Goal: Task Accomplishment & Management: Manage account settings

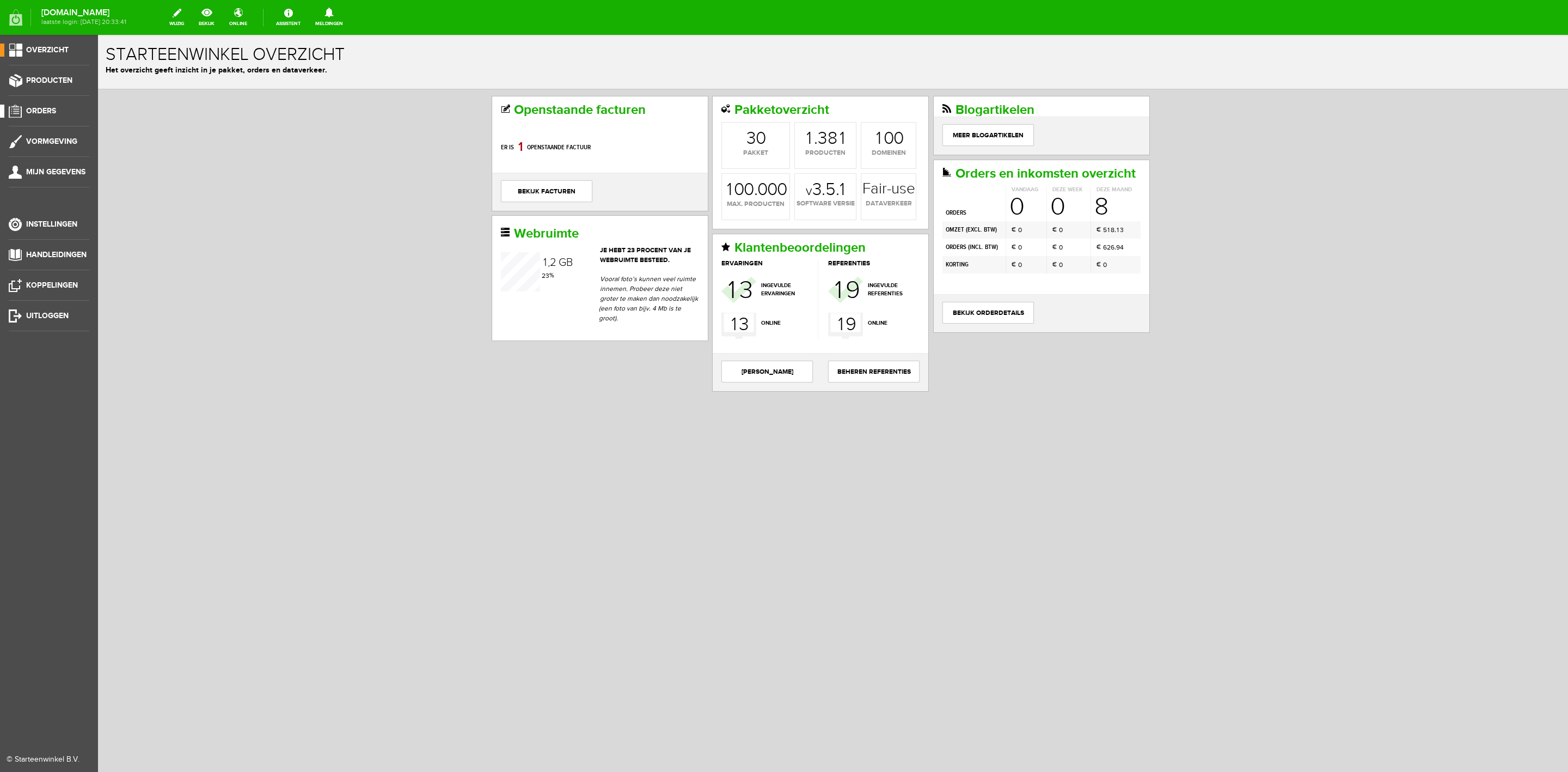
click at [63, 110] on link "Orders" at bounding box center [44, 111] width 89 height 13
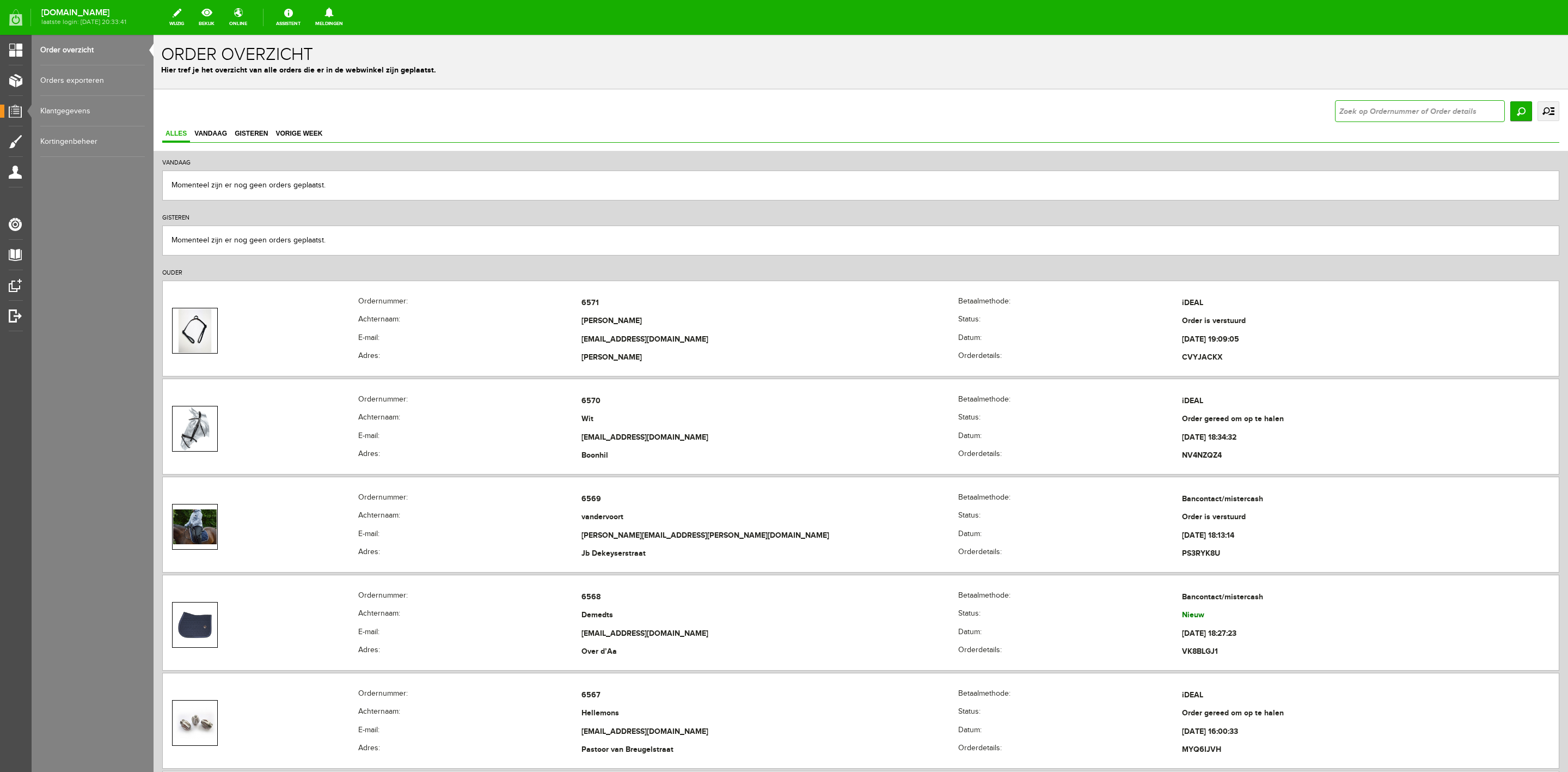
click at [1393, 107] on input "text" at bounding box center [1419, 111] width 170 height 22
type input "6568"
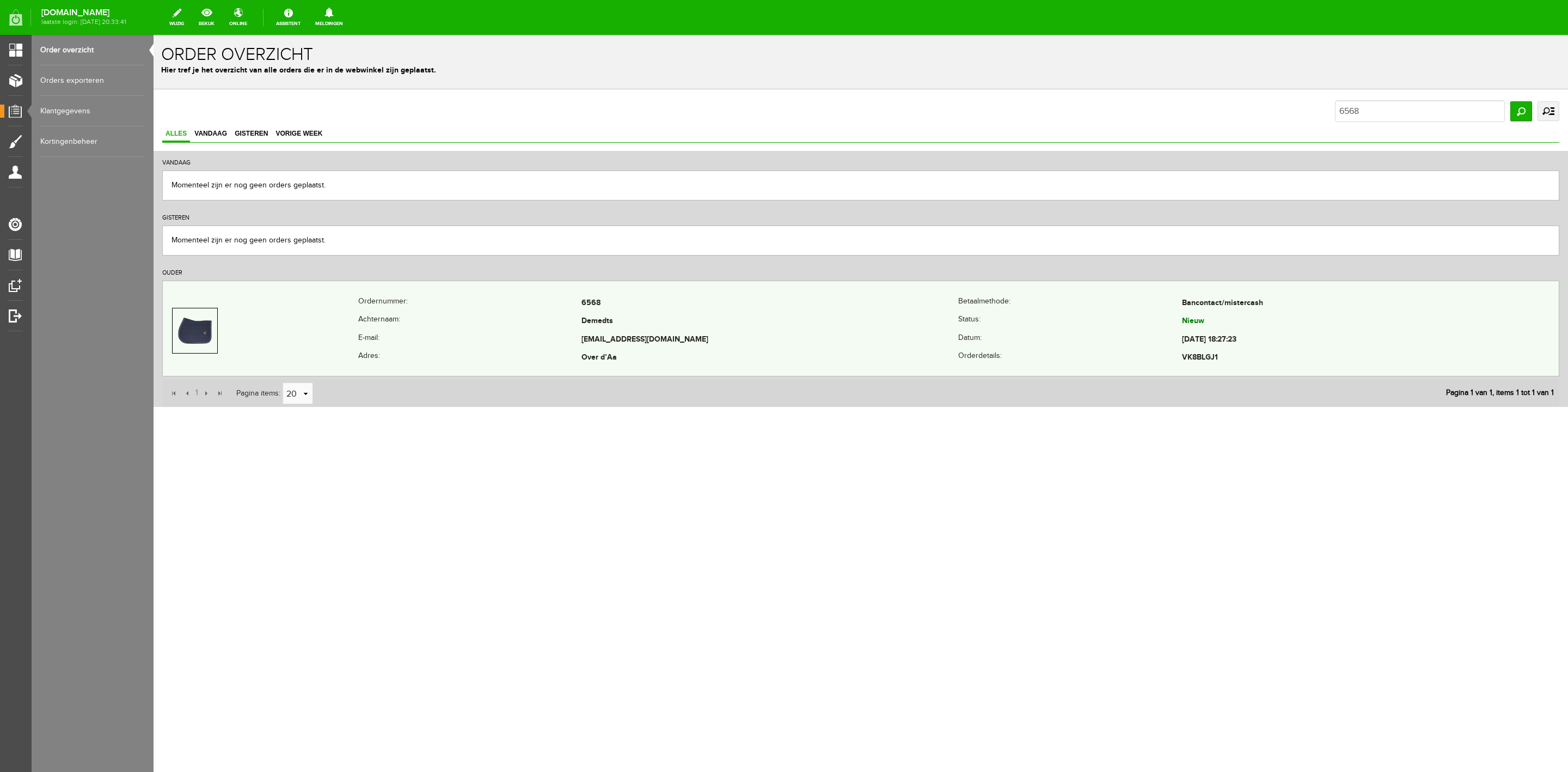
click at [487, 321] on th "Achternaam:" at bounding box center [470, 322] width 223 height 18
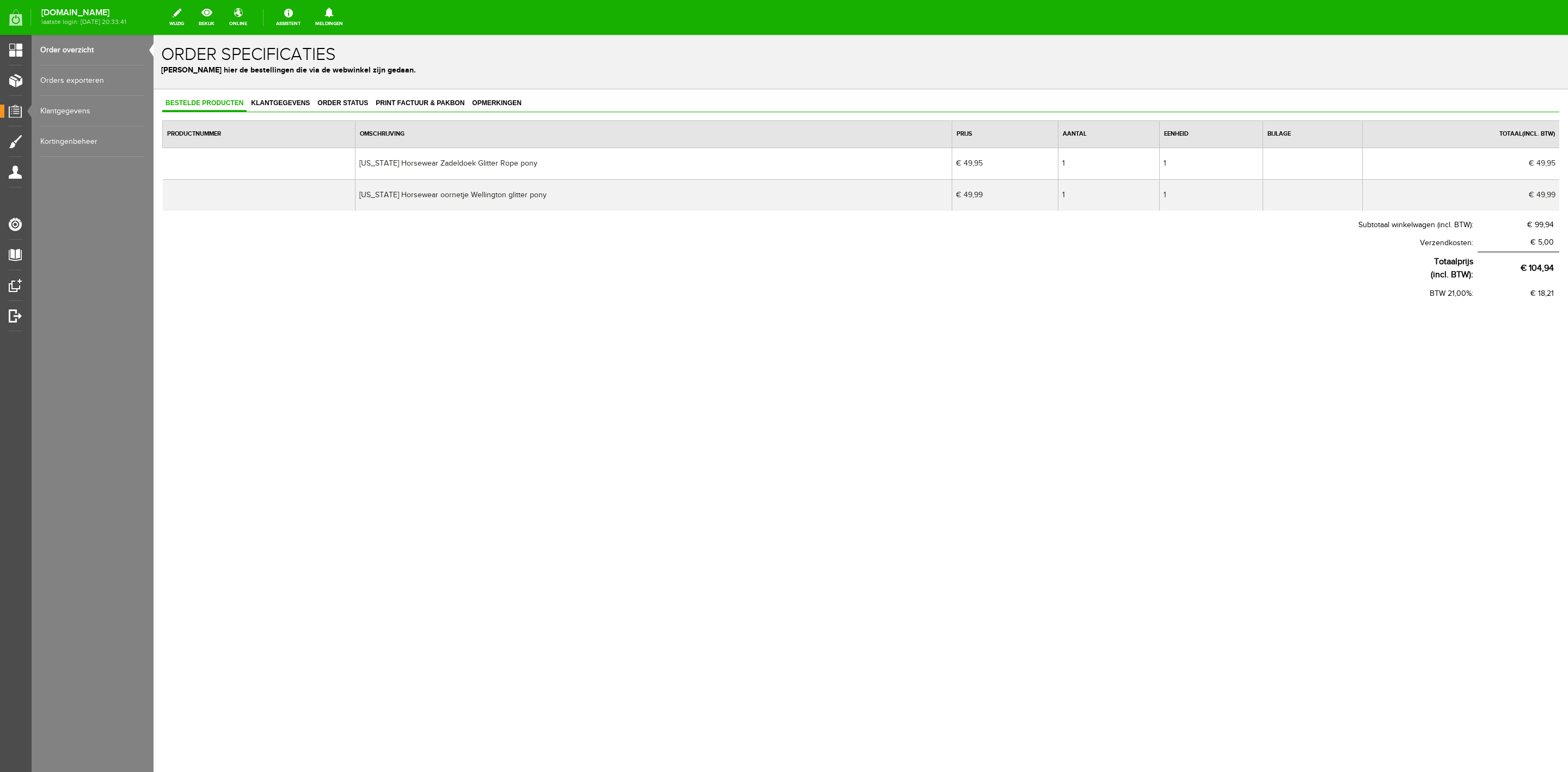
click at [463, 161] on td "[US_STATE] Horsewear Zadeldoek Glitter Rope pony" at bounding box center [654, 163] width 597 height 32
copy td "[US_STATE] Horsewear Zadeldoek Glitter Rope pony"
click at [656, 155] on td "[US_STATE] Horsewear Zadeldoek Glitter Rope pony" at bounding box center [654, 163] width 597 height 32
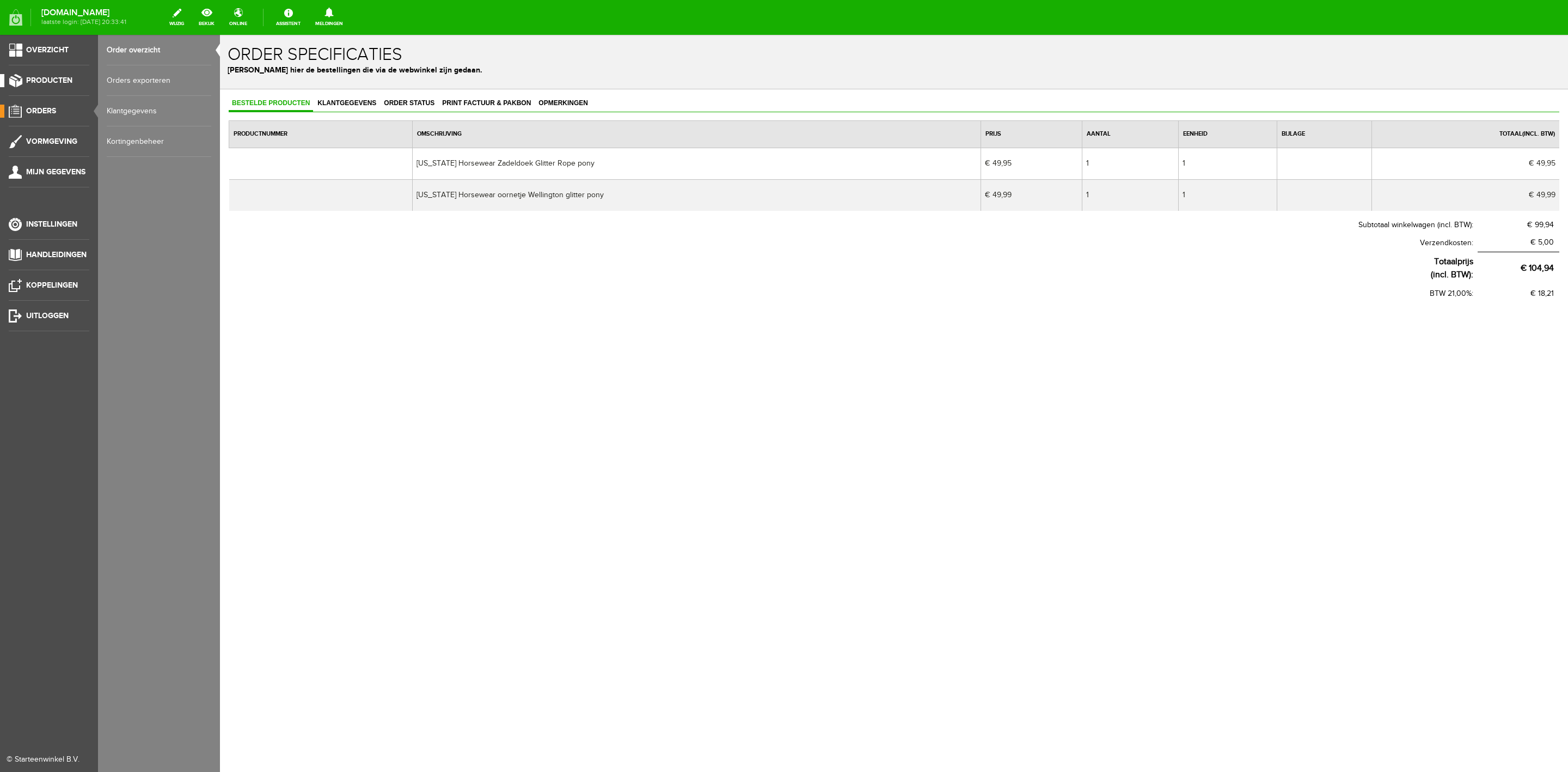
click at [51, 83] on span "Producten" at bounding box center [49, 80] width 46 height 9
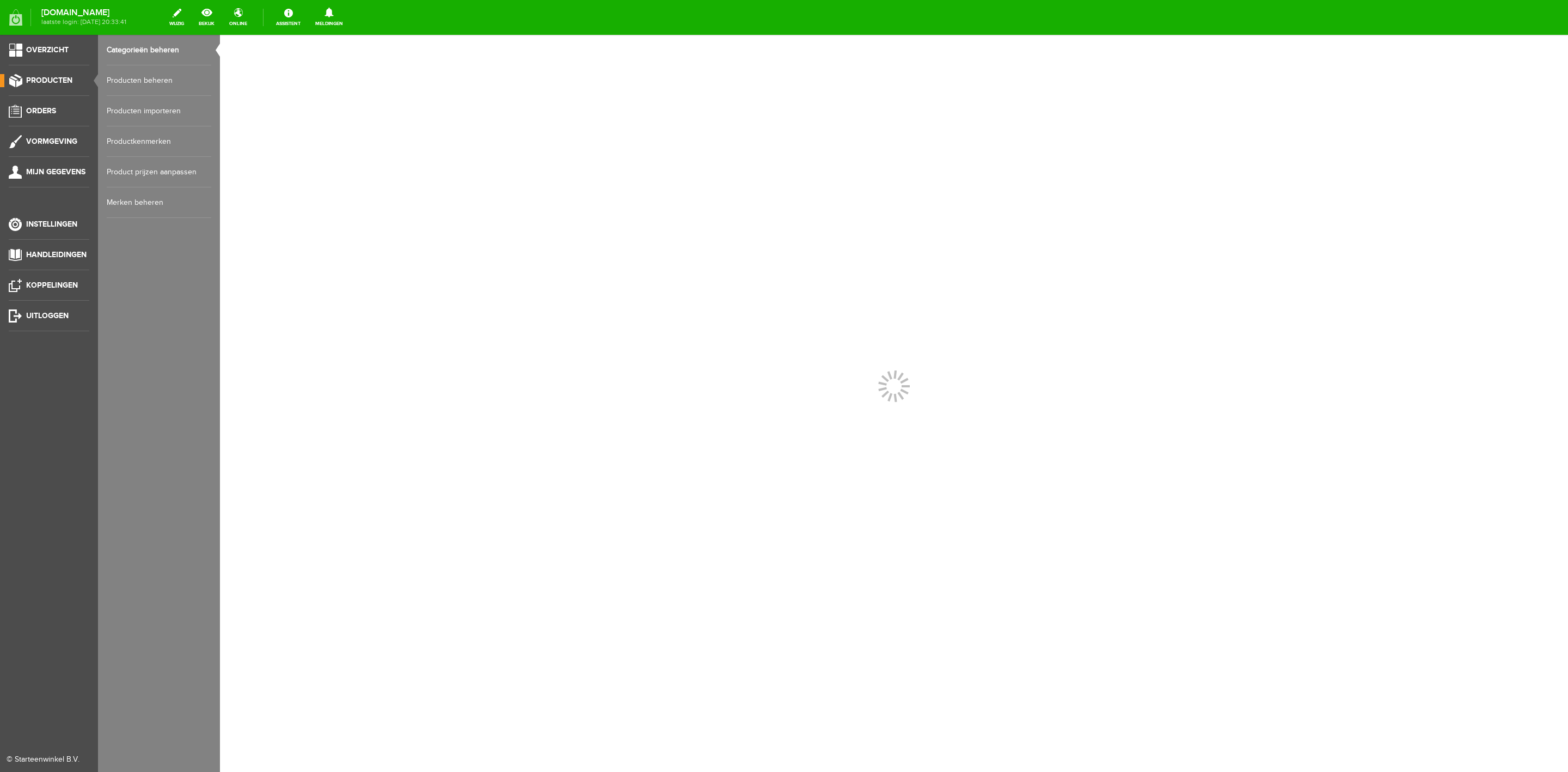
click at [114, 83] on link "Producten beheren" at bounding box center [159, 81] width 104 height 31
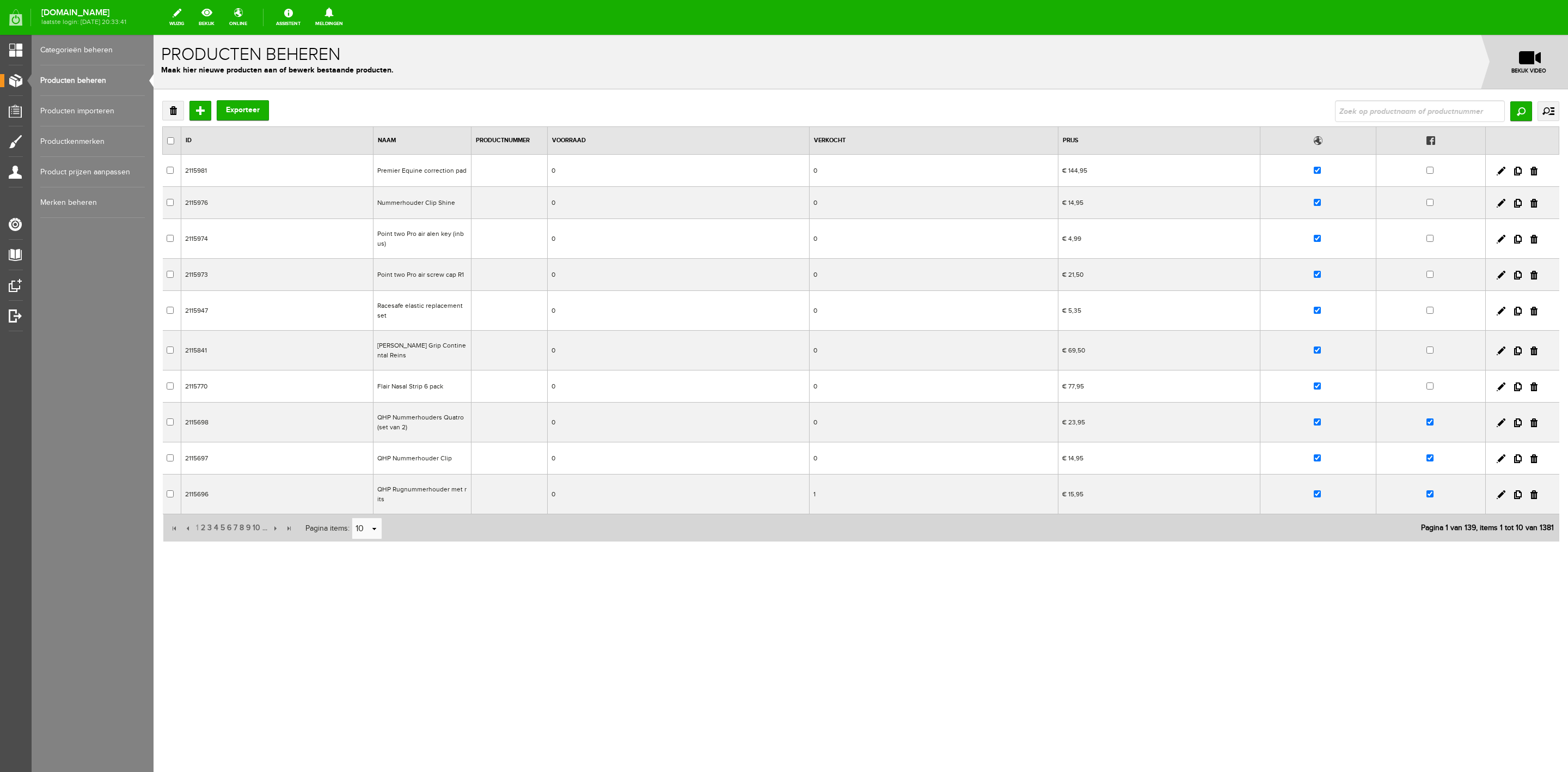
click at [1365, 118] on input "text" at bounding box center [1419, 111] width 170 height 22
type input "glitter rope"
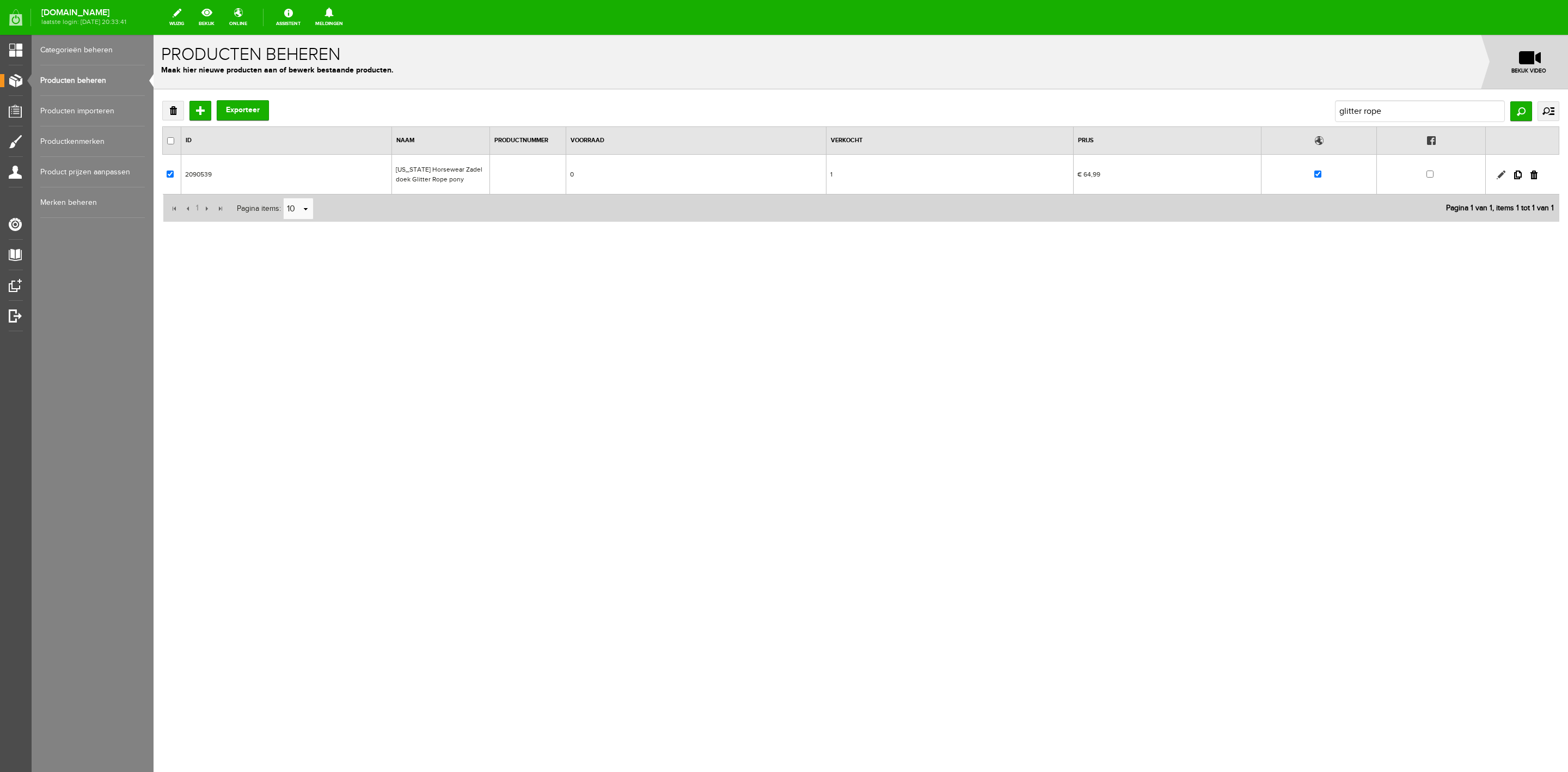
click at [1497, 175] on link at bounding box center [1501, 175] width 9 height 9
checkbox input "true"
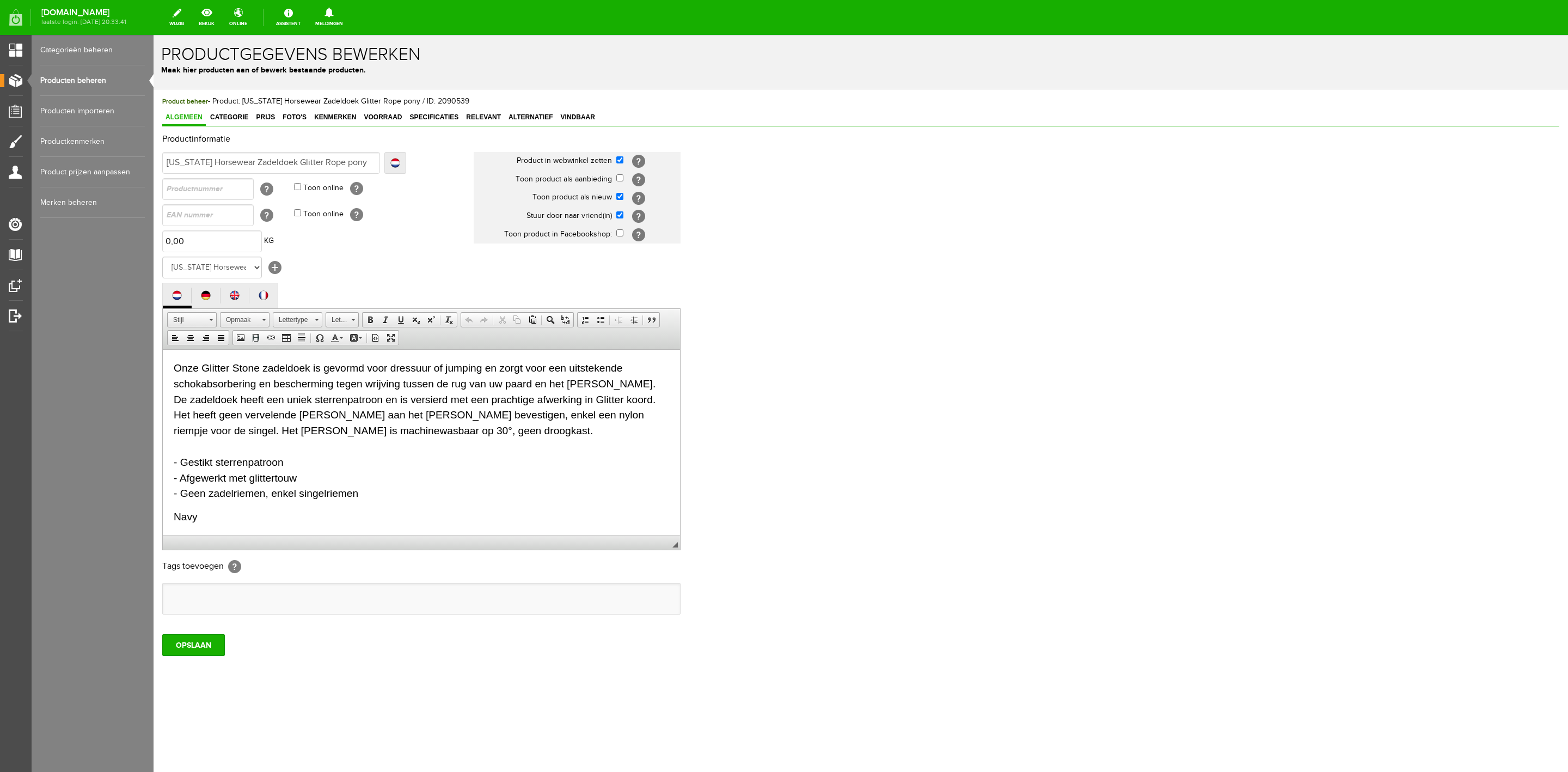
scroll to position [1, 0]
click at [229, 121] on span "Categorie" at bounding box center [229, 117] width 44 height 7
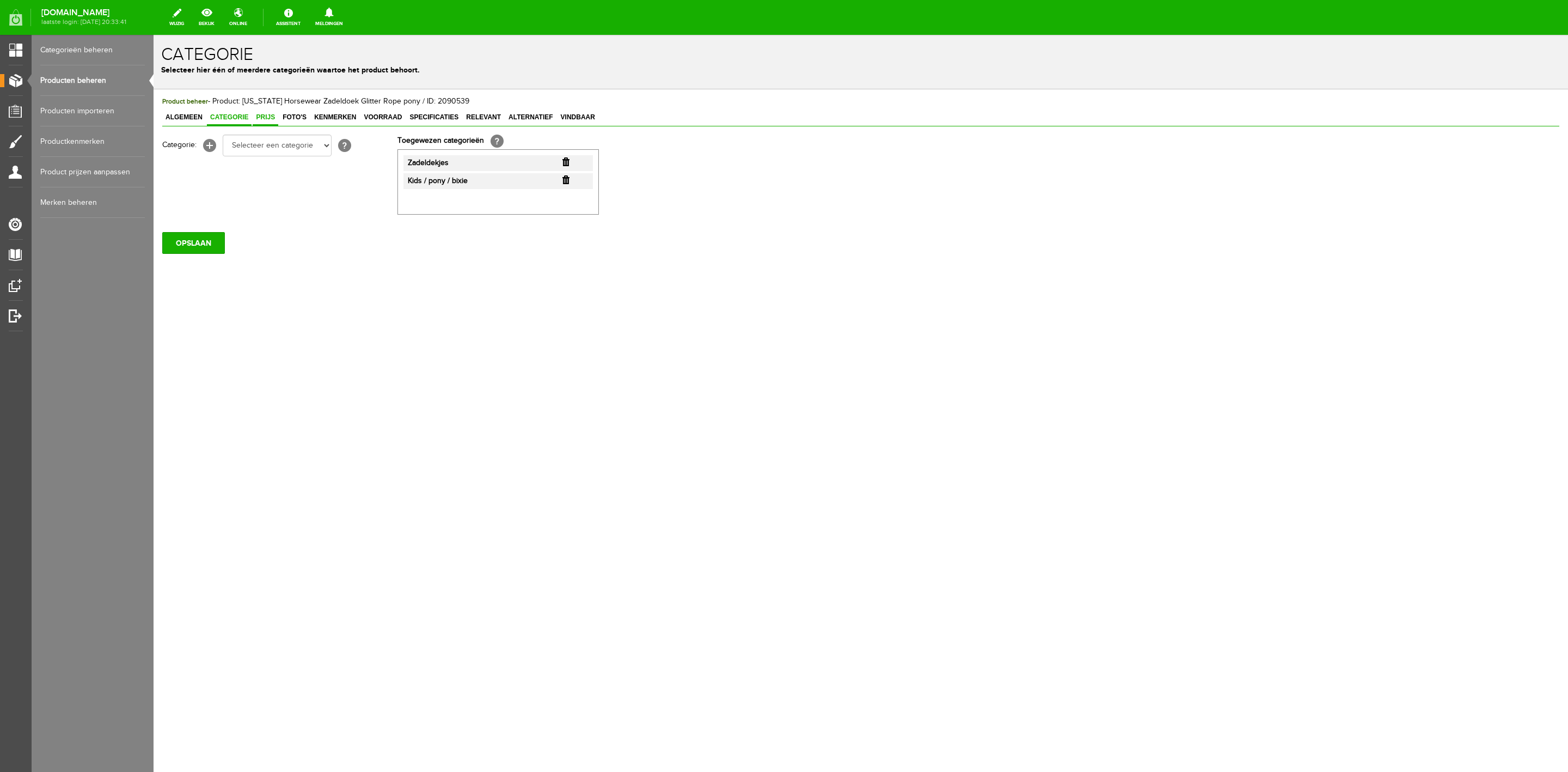
click at [264, 121] on span "Prijs" at bounding box center [266, 117] width 25 height 7
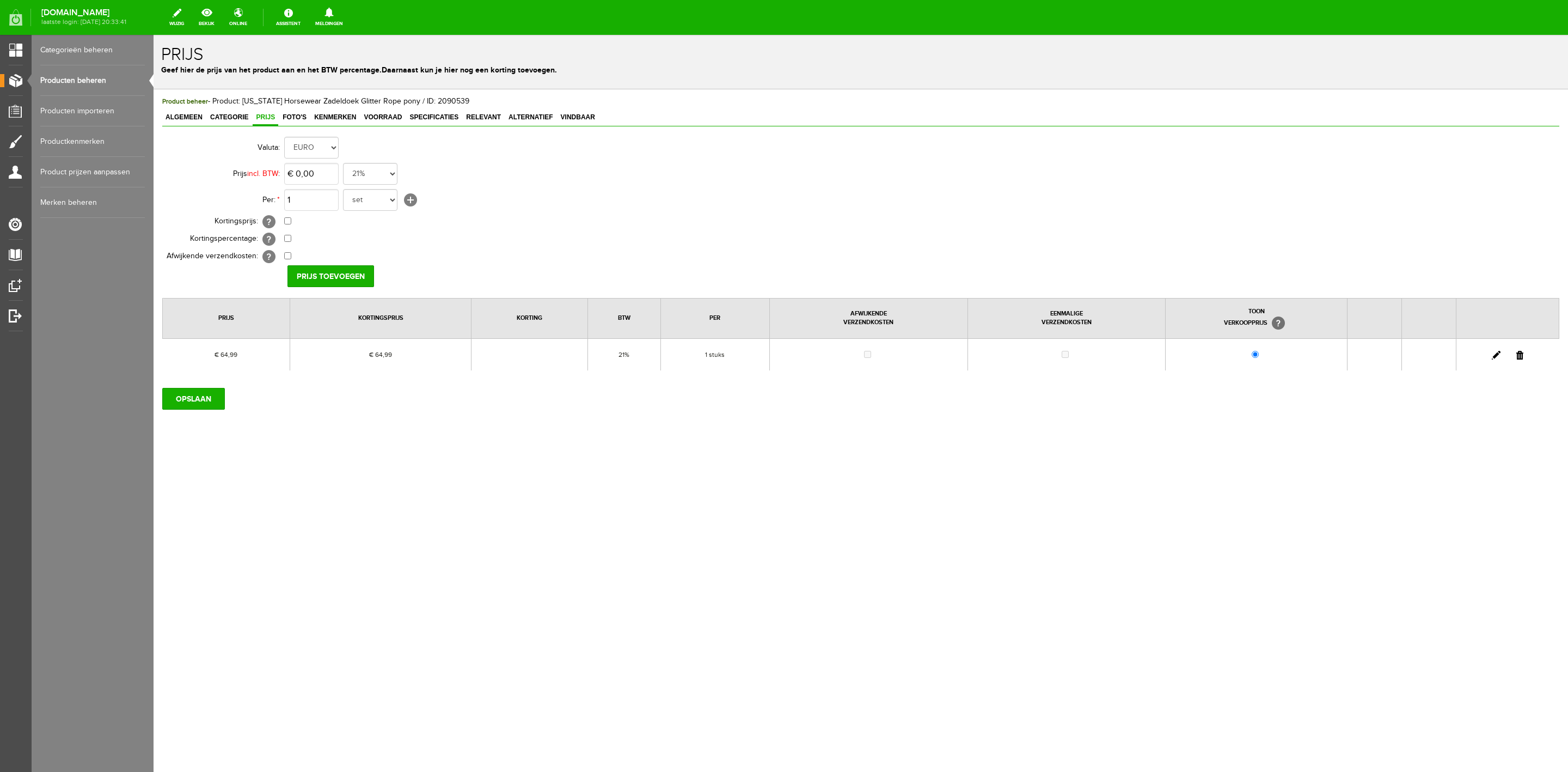
click at [1498, 355] on link at bounding box center [1496, 356] width 9 height 9
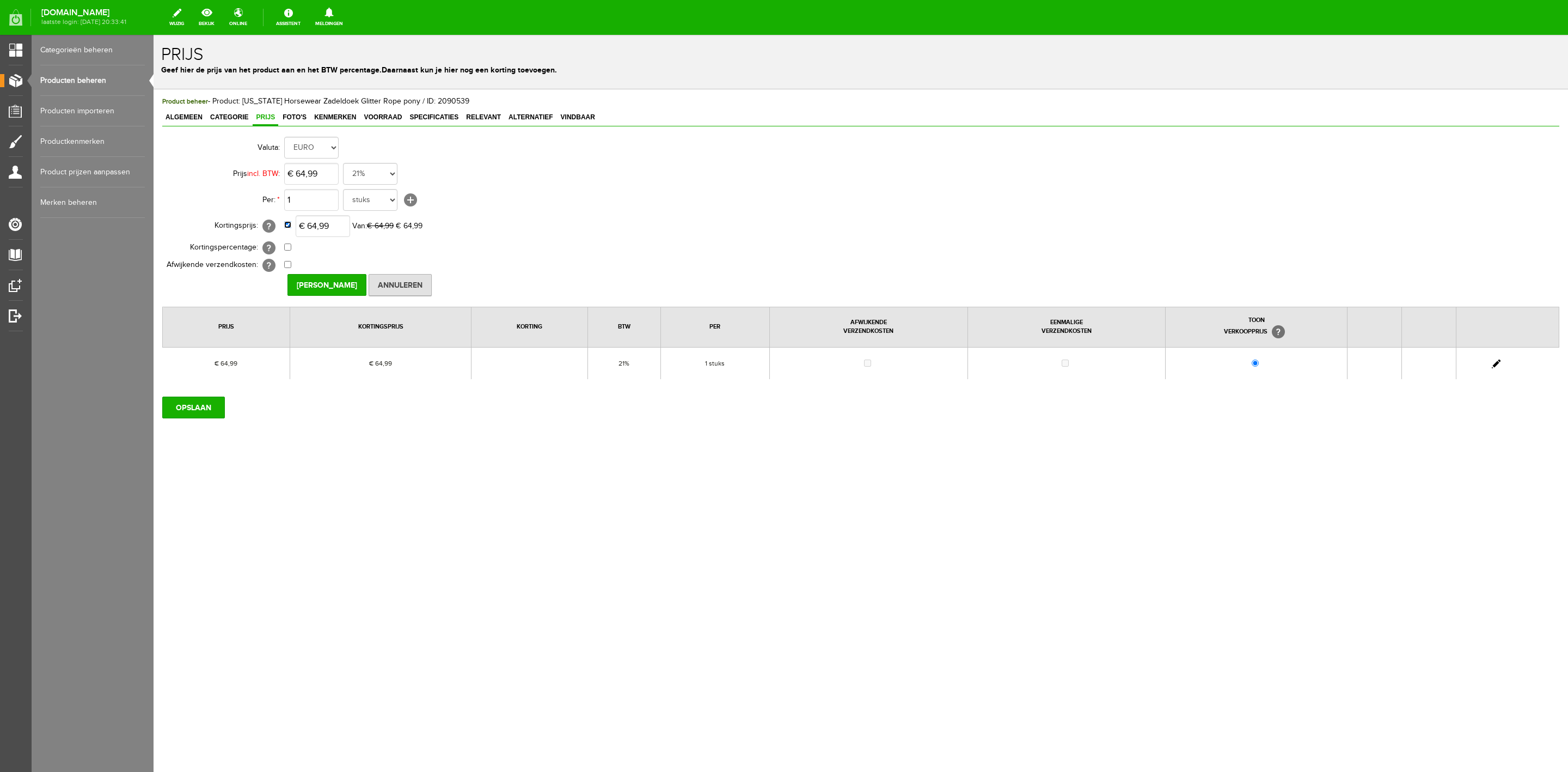
click at [289, 225] on input "checkbox" at bounding box center [287, 225] width 7 height 7
checkbox input "false"
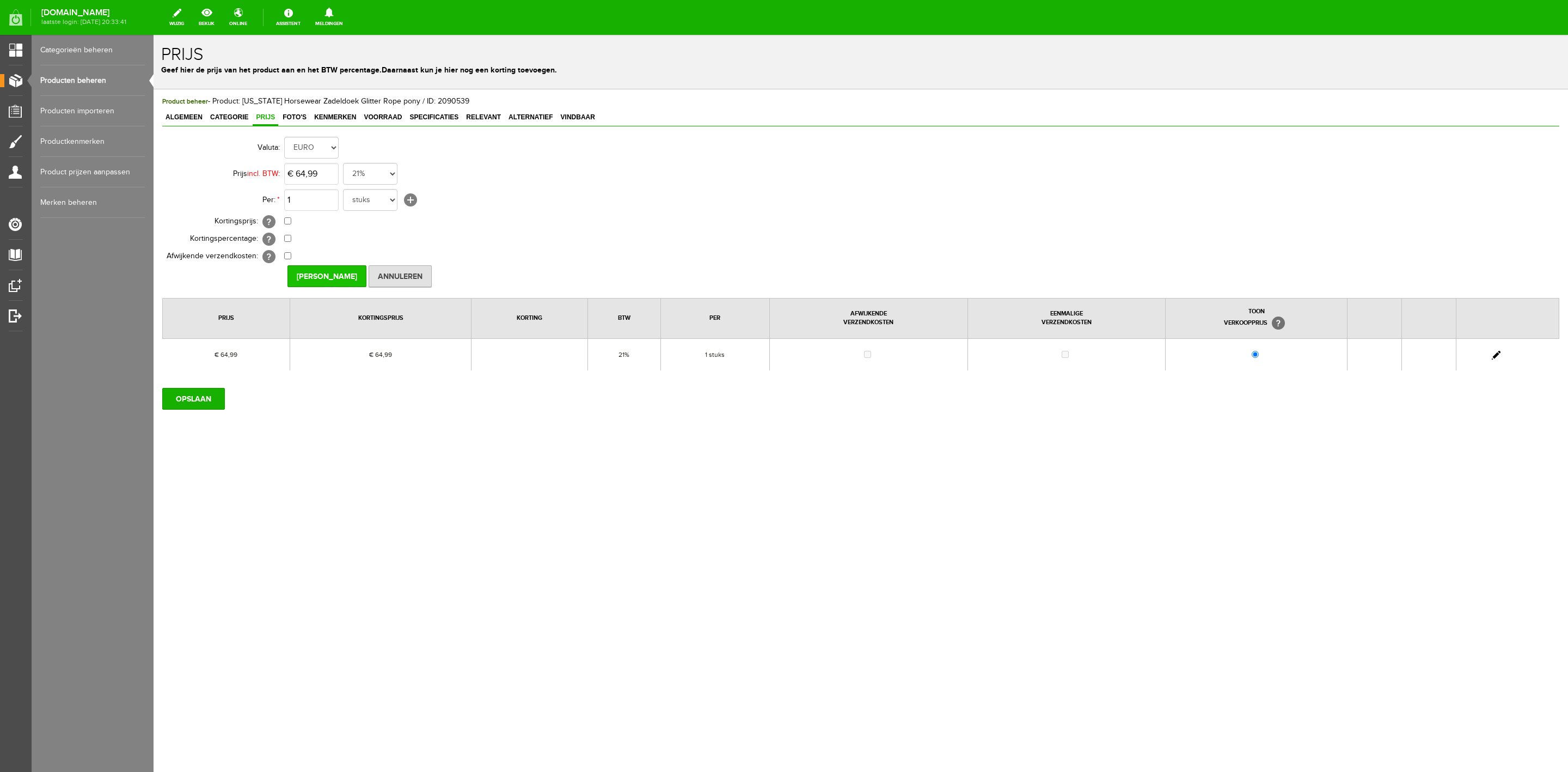
click at [299, 267] on input "[PERSON_NAME]" at bounding box center [326, 276] width 79 height 22
click at [173, 394] on input "OPSLAAN" at bounding box center [193, 398] width 63 height 22
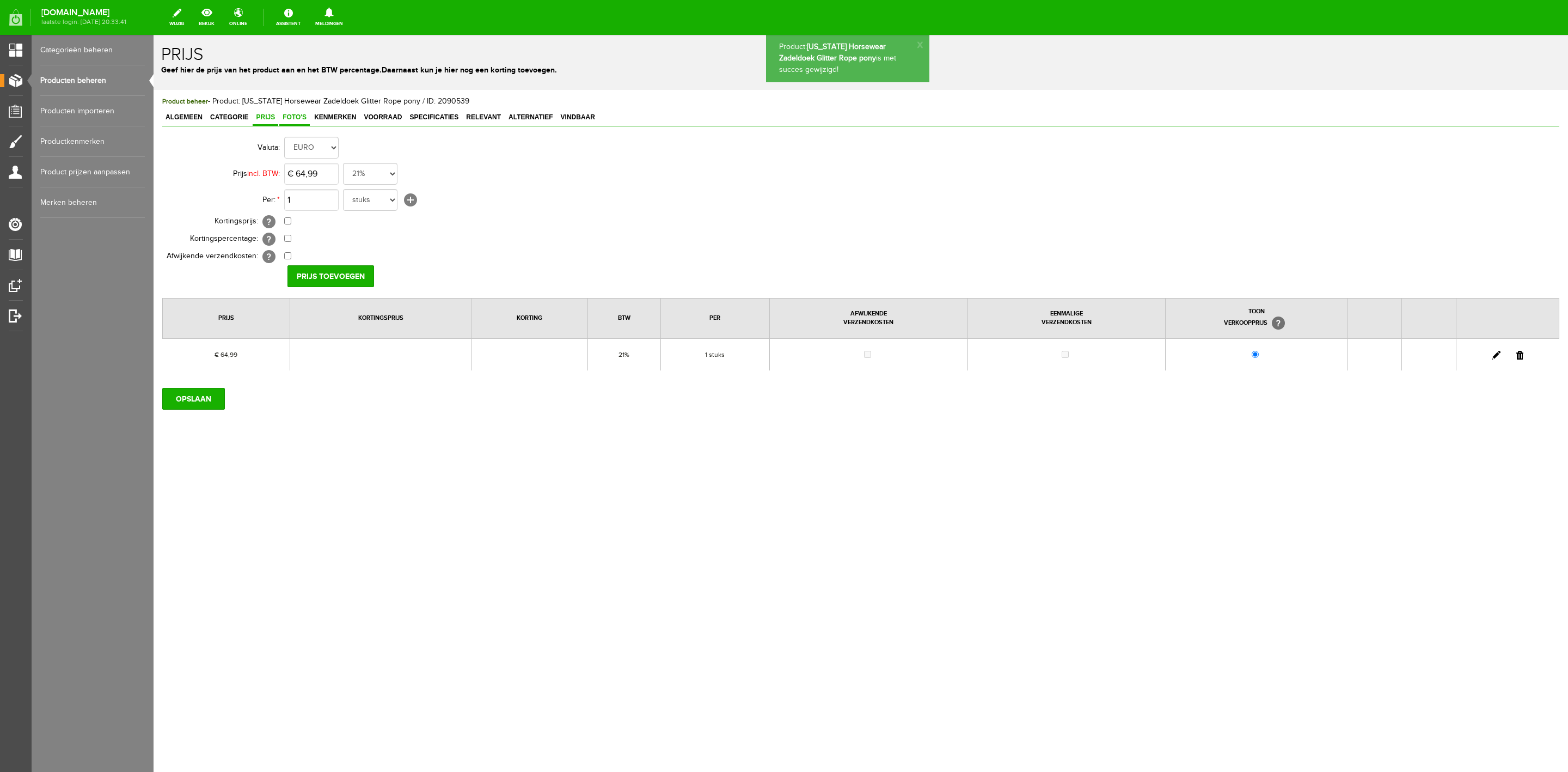
click at [289, 118] on span "Foto's" at bounding box center [295, 117] width 31 height 7
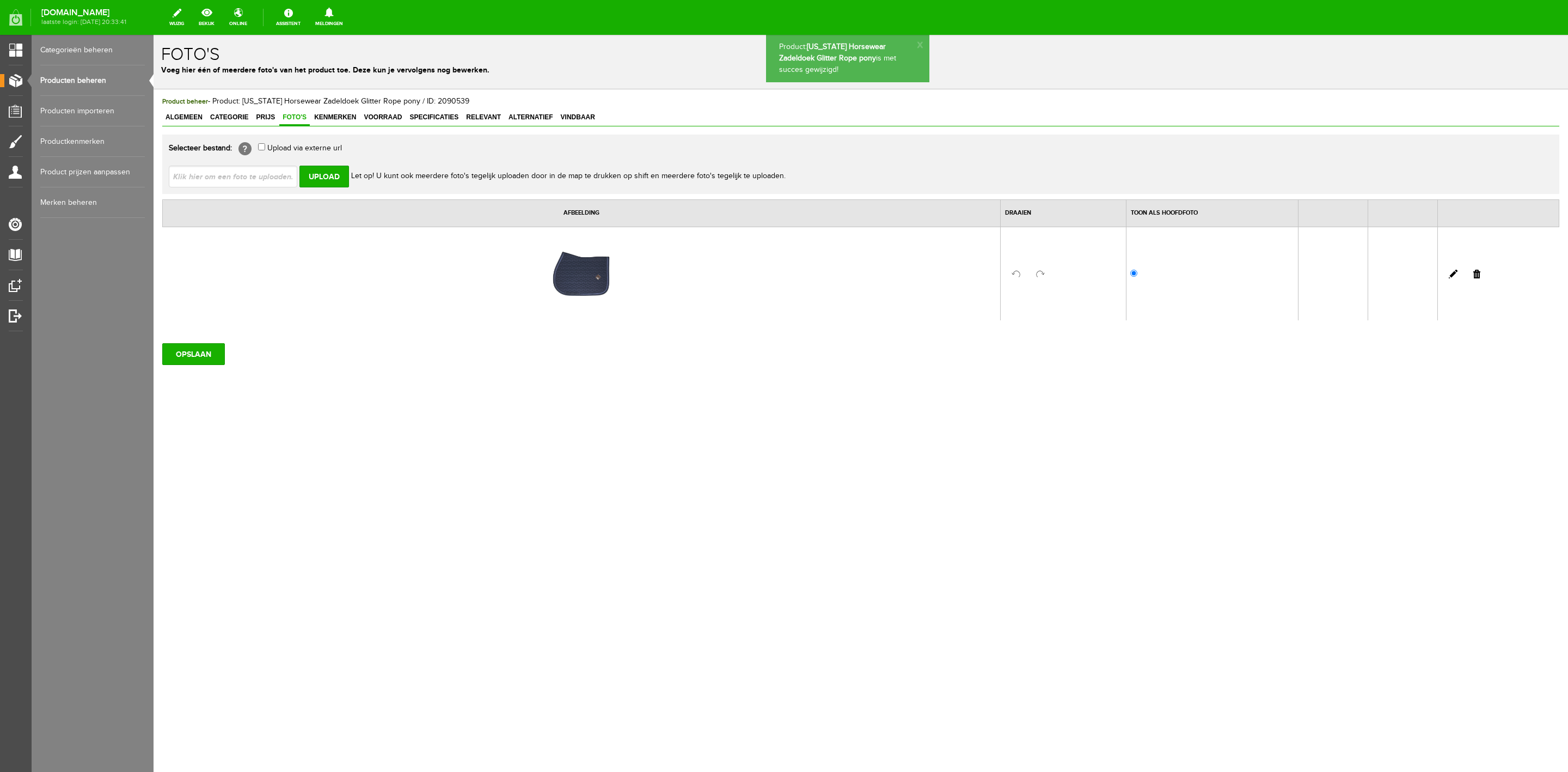
click at [345, 130] on div "Product beheer - Product: [US_STATE] Horsewear Zadeldoek Glitter Rope pony / ID…" at bounding box center [861, 230] width 1397 height 269
click at [344, 123] on link "Kenmerken" at bounding box center [335, 117] width 48 height 15
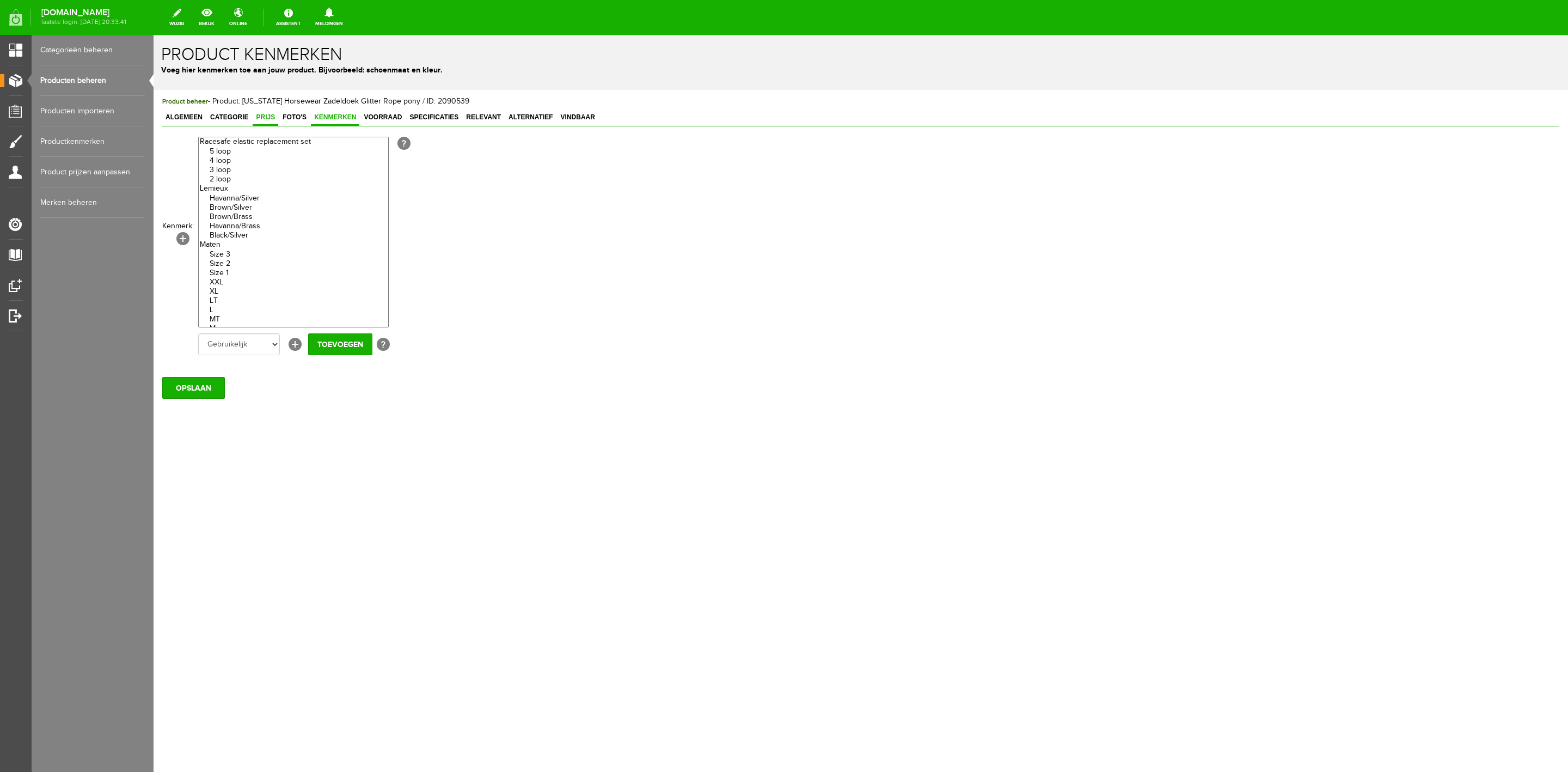
click at [258, 124] on link "Prijs" at bounding box center [266, 117] width 25 height 15
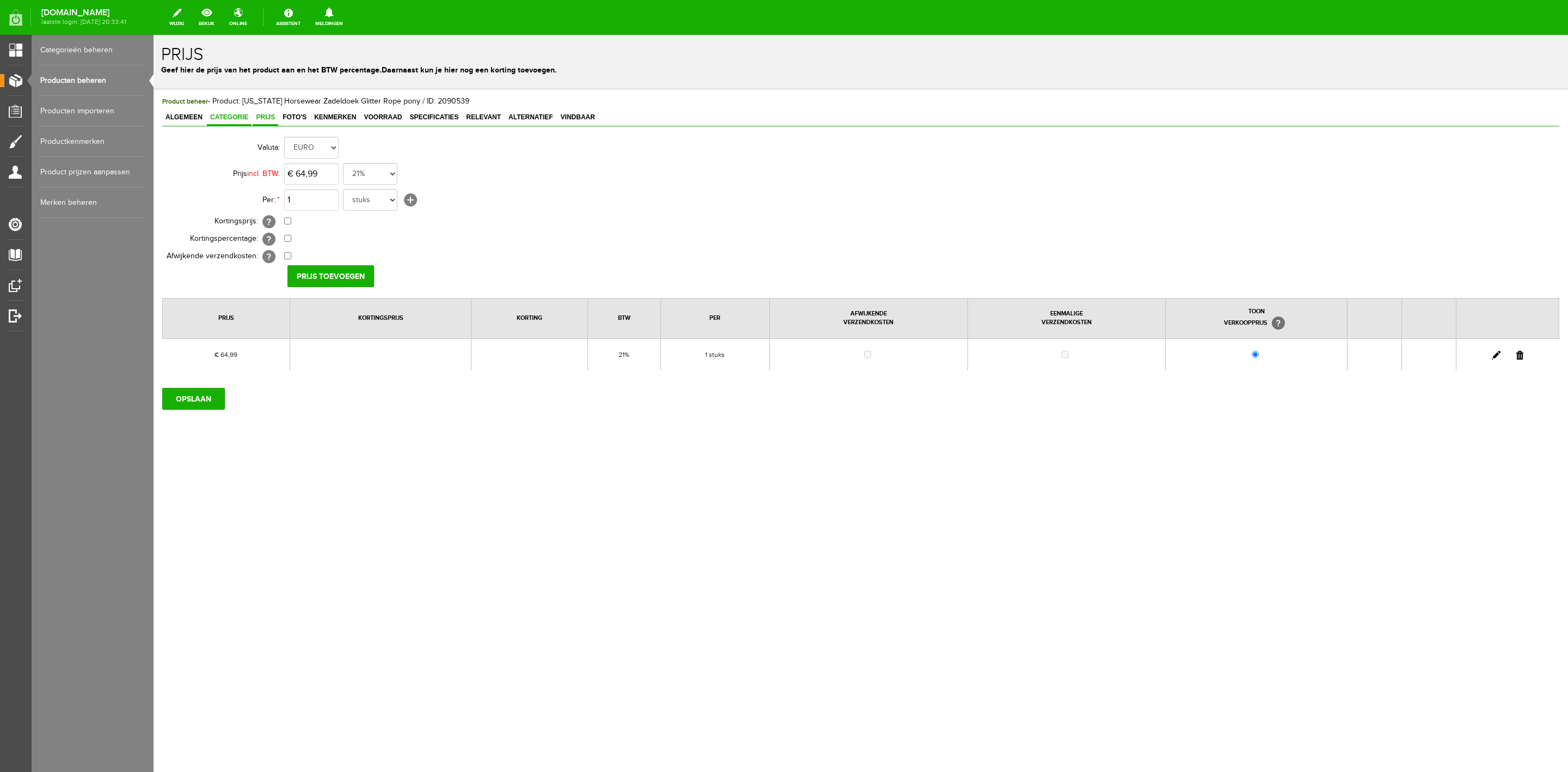
click at [222, 113] on span "Categorie" at bounding box center [229, 117] width 44 height 7
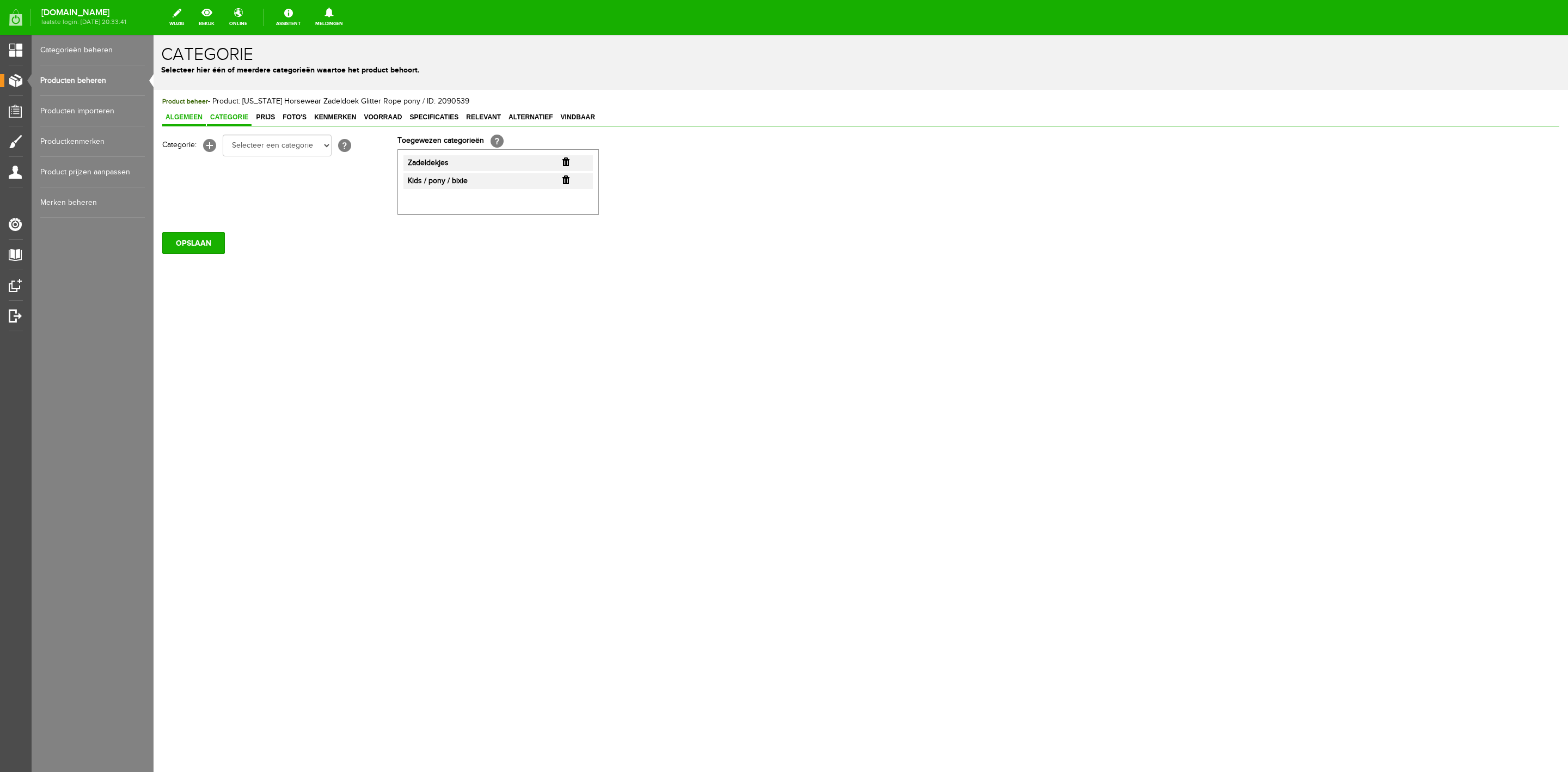
click at [188, 113] on span "Algemeen" at bounding box center [184, 117] width 44 height 7
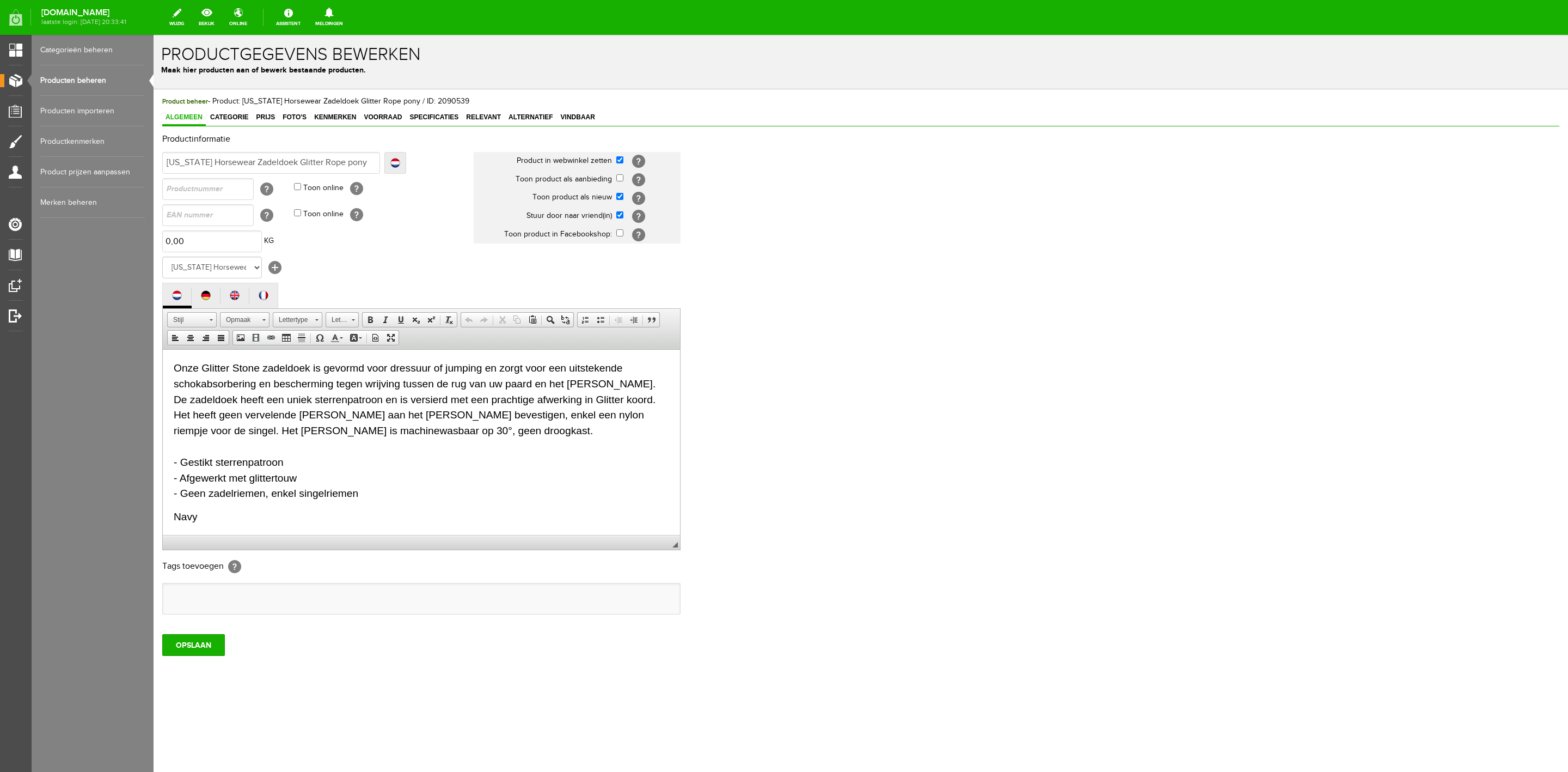
scroll to position [1, 0]
click at [318, 112] on link "Kenmerken" at bounding box center [335, 117] width 48 height 15
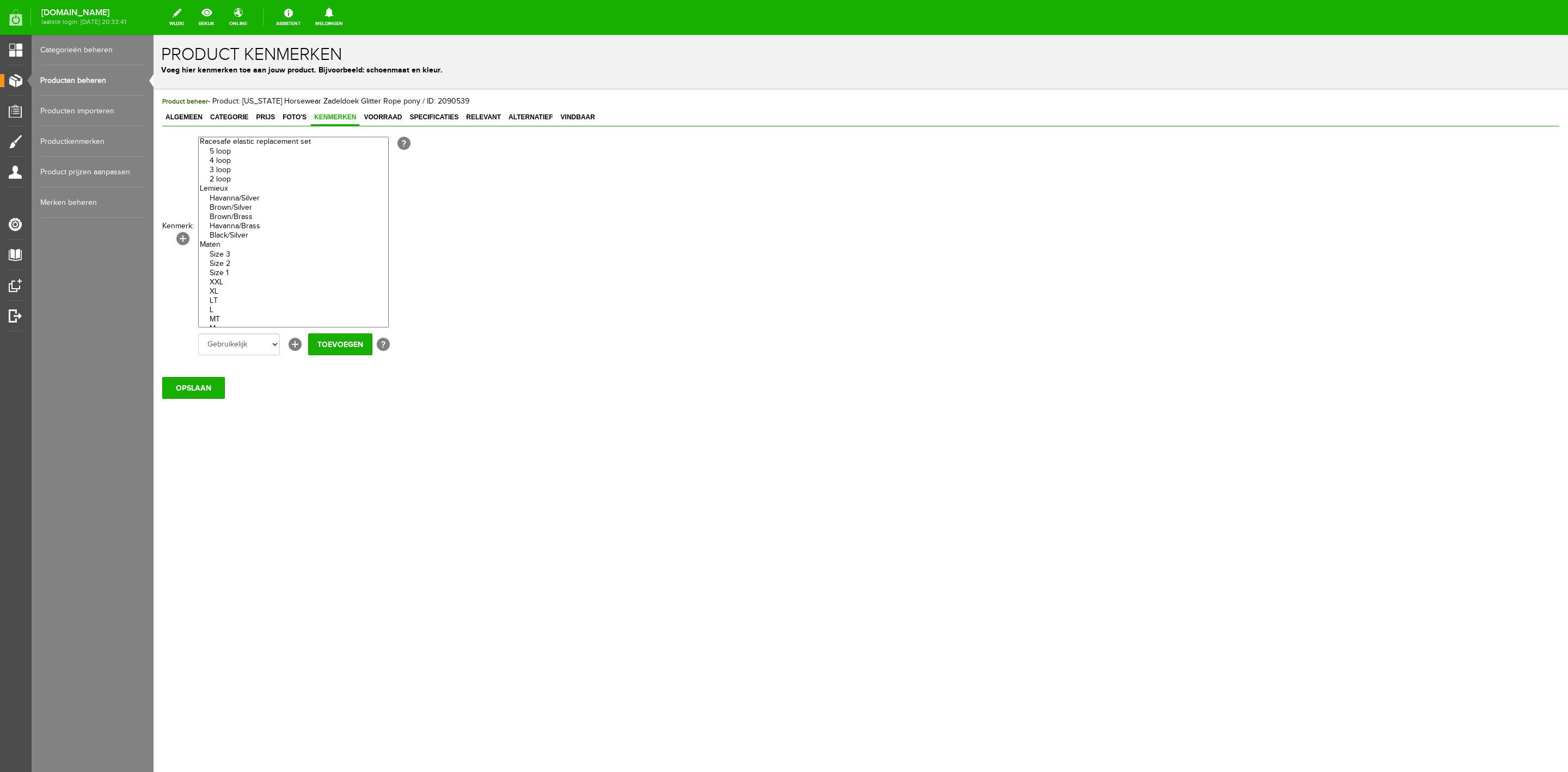
scroll to position [0, 0]
click at [296, 116] on span "Foto's" at bounding box center [295, 117] width 31 height 7
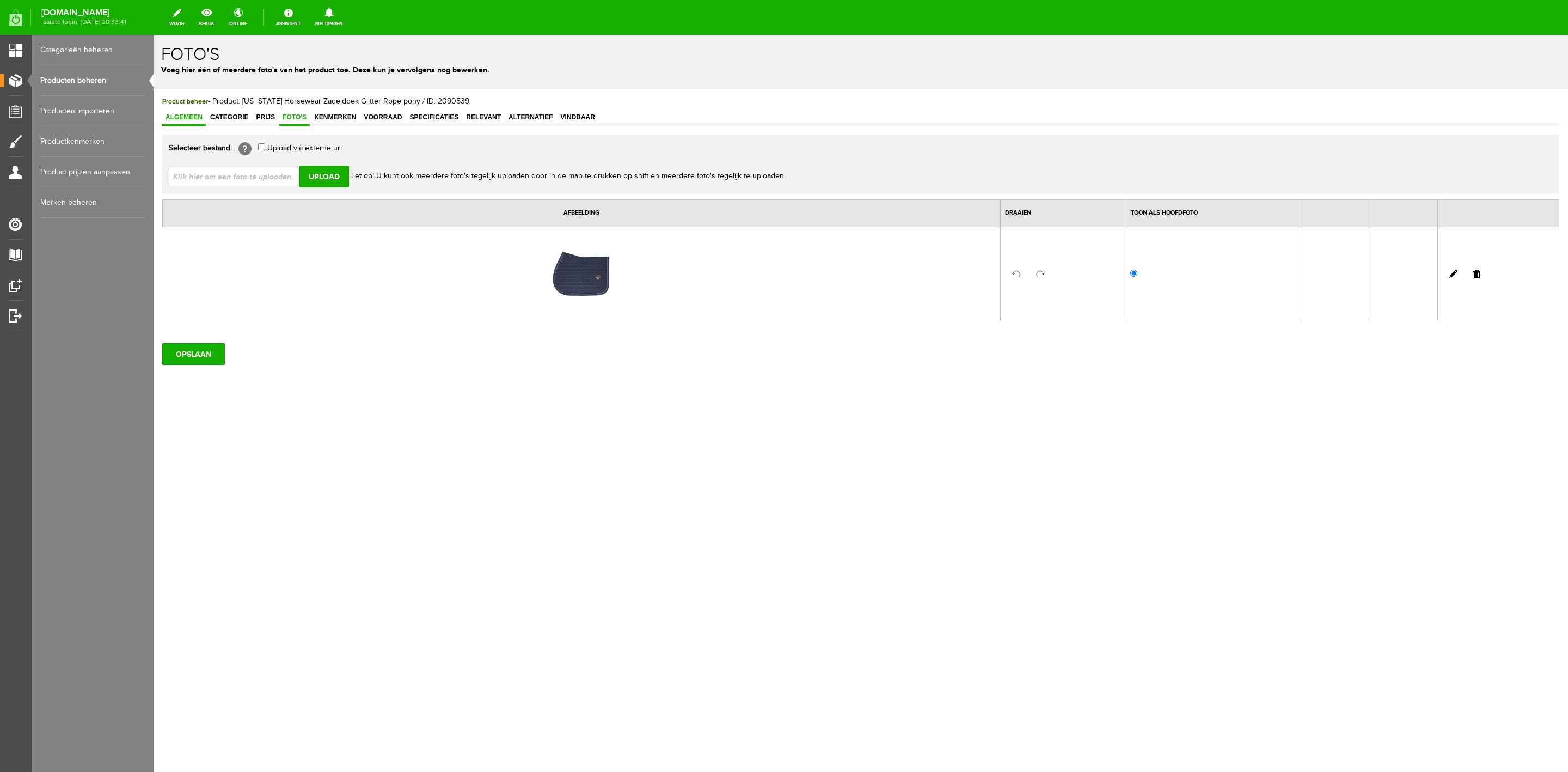
click at [204, 118] on span "Algemeen" at bounding box center [184, 117] width 44 height 7
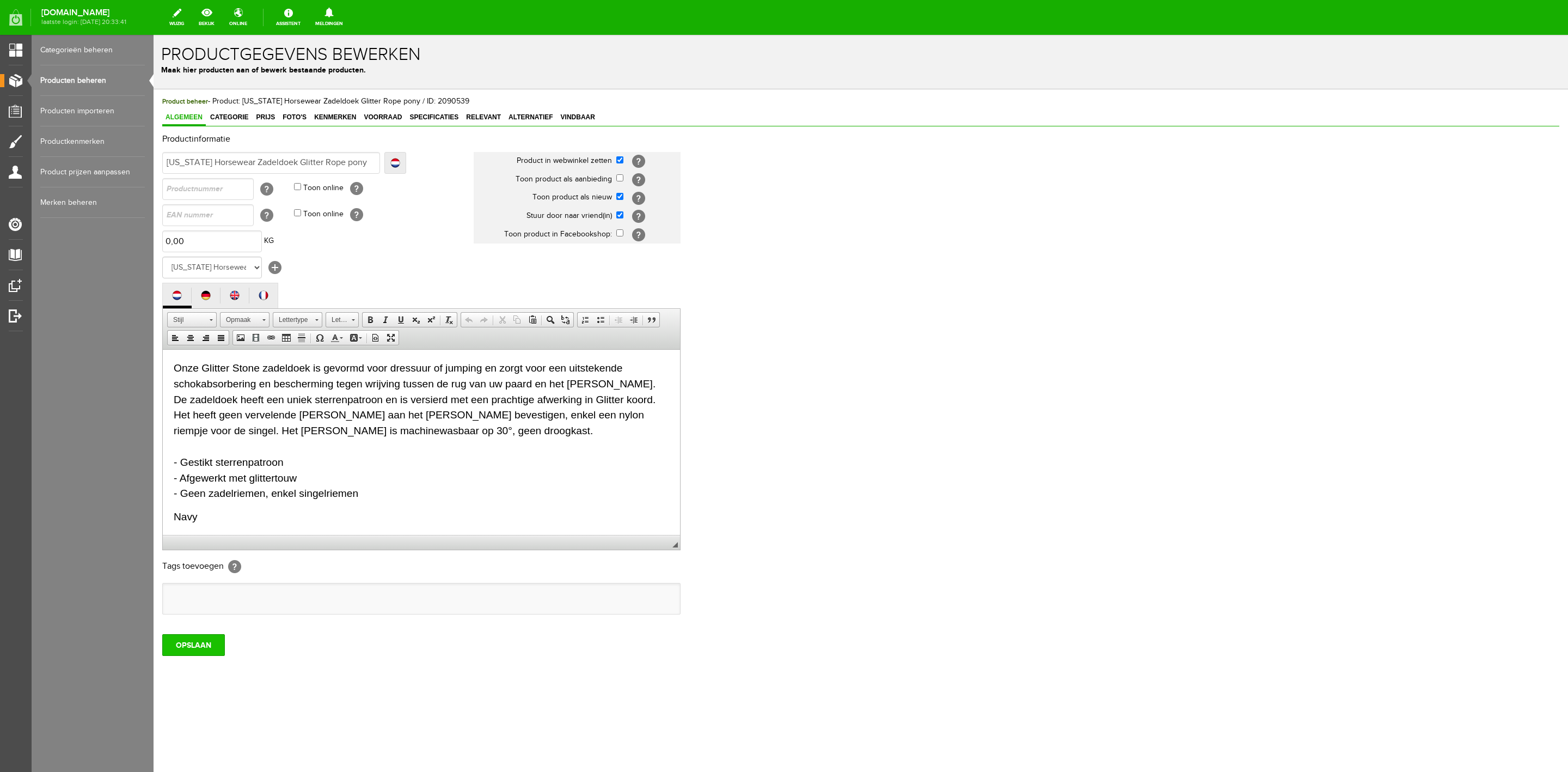
click at [210, 647] on input "OPSLAAN" at bounding box center [193, 645] width 63 height 22
click at [433, 119] on span "Specificaties" at bounding box center [433, 117] width 55 height 7
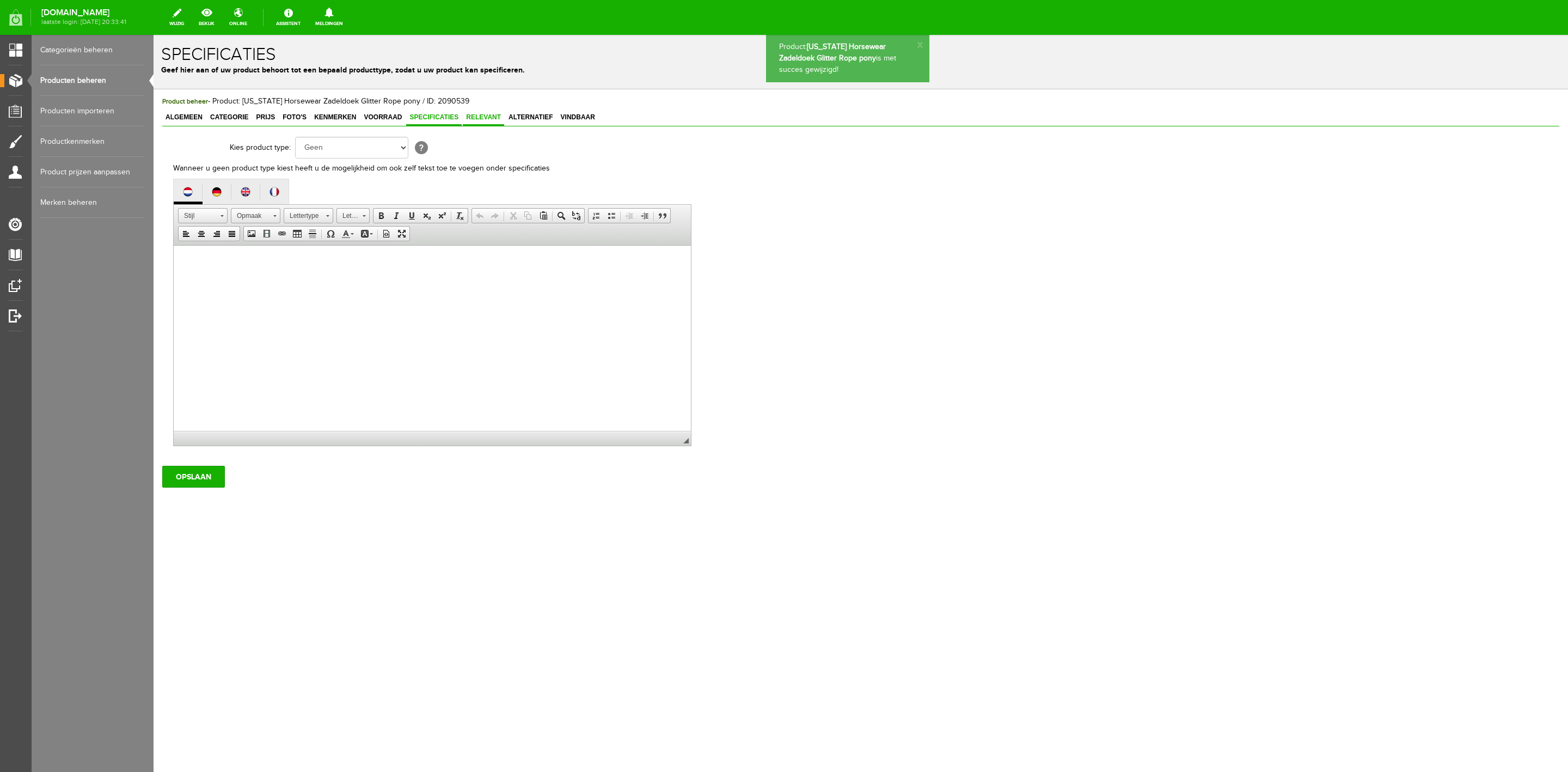
click at [493, 122] on link "Relevant" at bounding box center [483, 117] width 42 height 15
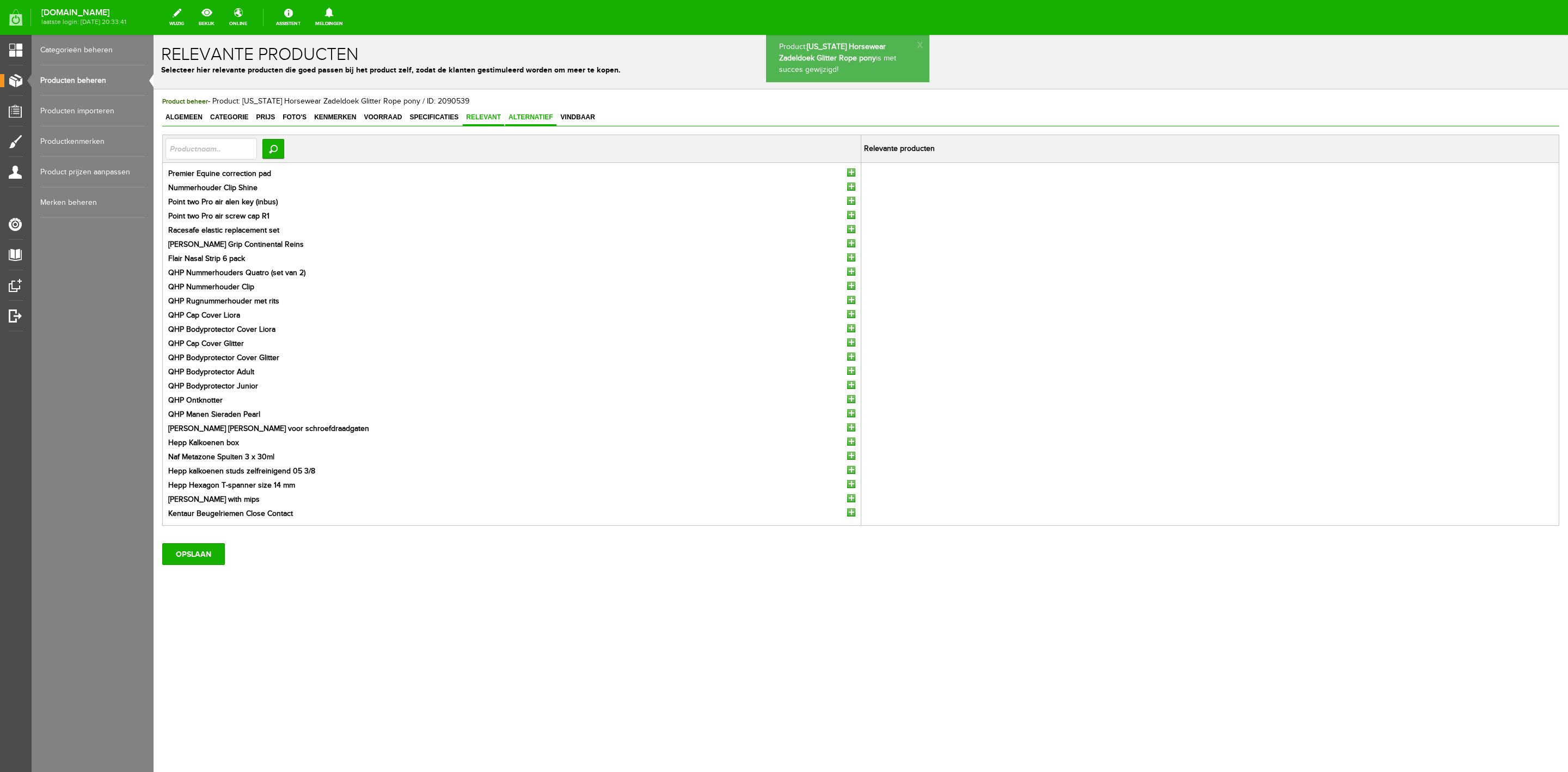
click at [522, 120] on span "Alternatief" at bounding box center [531, 117] width 51 height 7
click at [210, 548] on input "OPSLAAN" at bounding box center [193, 553] width 63 height 22
